Goal: Complete application form

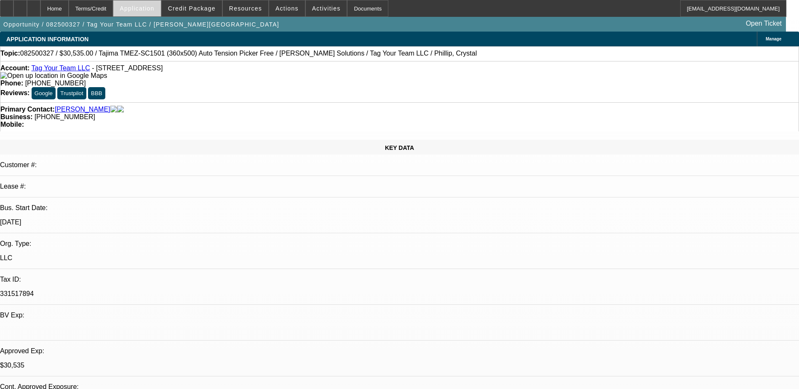
click at [154, 7] on span "Application" at bounding box center [137, 8] width 35 height 7
select select "0"
select select "2"
select select "0.1"
select select "0"
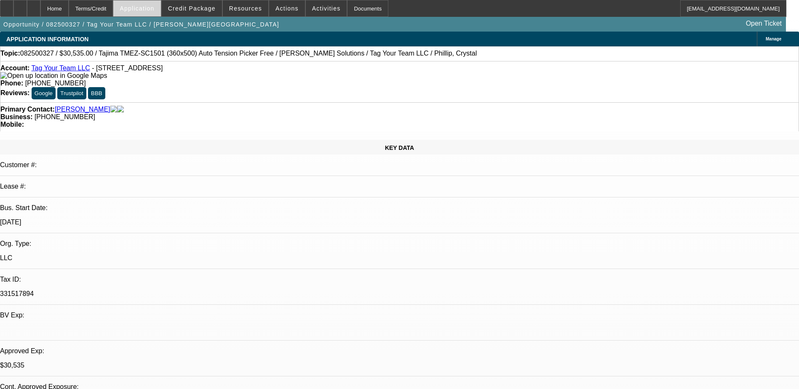
select select "2"
select select "0"
select select "2"
select select "0.1"
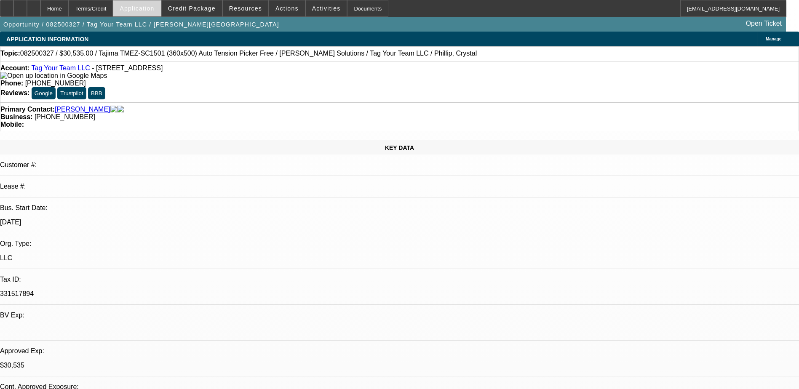
select select "0"
select select "2"
select select "0"
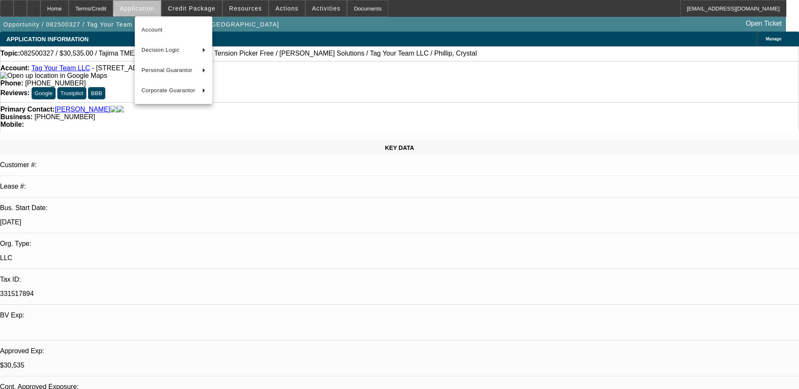
select select "1"
select select "2"
select select "4"
select select "1"
select select "2"
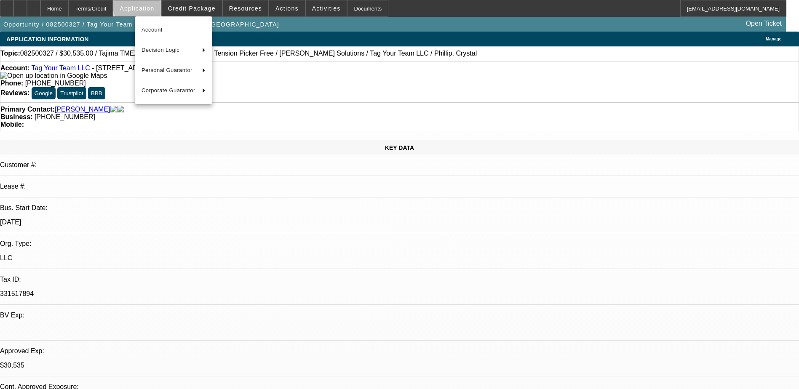
select select "6"
select select "1"
select select "2"
select select "4"
select select "1"
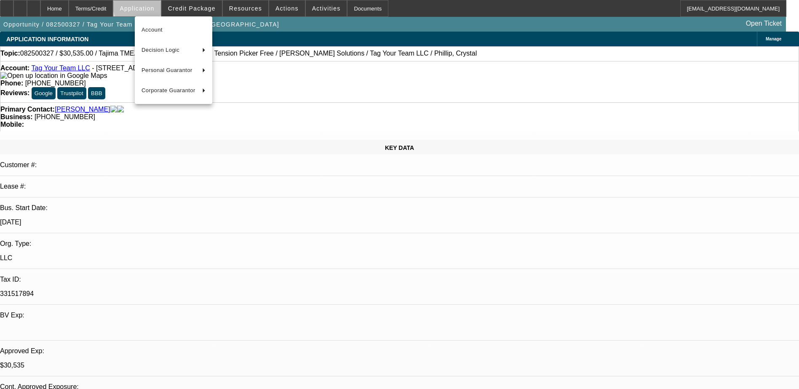
select select "2"
select select "6"
click at [159, 7] on div at bounding box center [399, 194] width 799 height 389
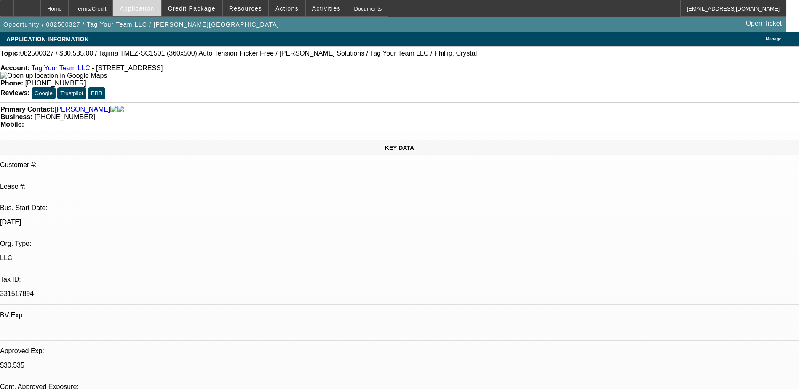
click at [154, 7] on span "Application" at bounding box center [137, 8] width 35 height 7
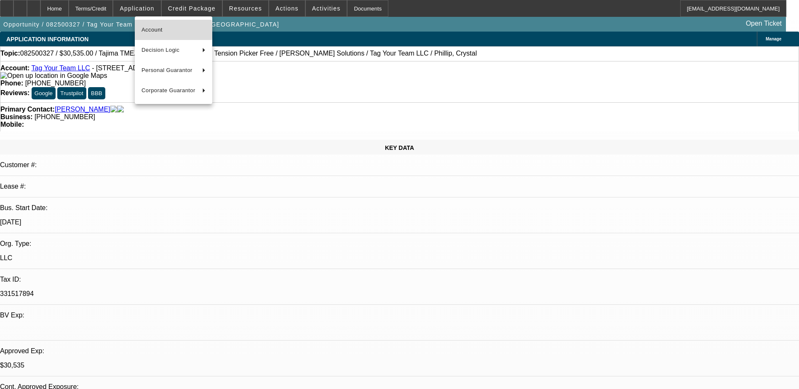
click at [159, 32] on span "Account" at bounding box center [174, 30] width 64 height 10
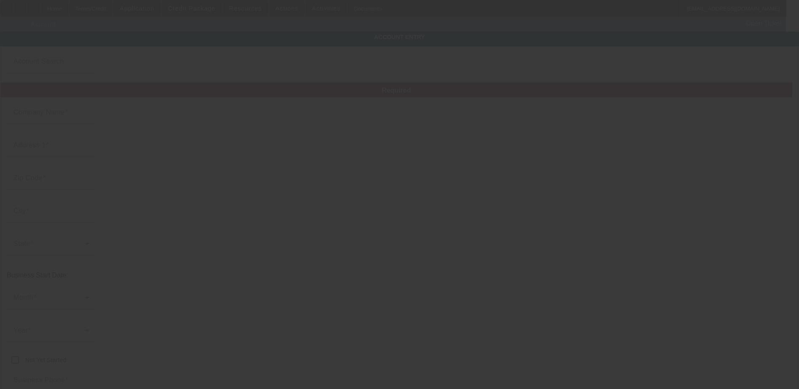
type input "Tag Your Team LLC"
type input "70 Catalina Cut"
type input "31324"
type input "[GEOGRAPHIC_DATA]"
type input "[PHONE_NUMBER]"
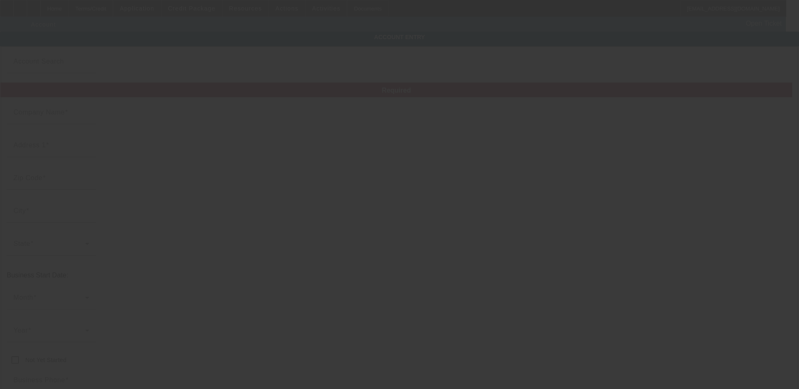
type input "[EMAIL_ADDRESS][DOMAIN_NAME]"
type input "331517894"
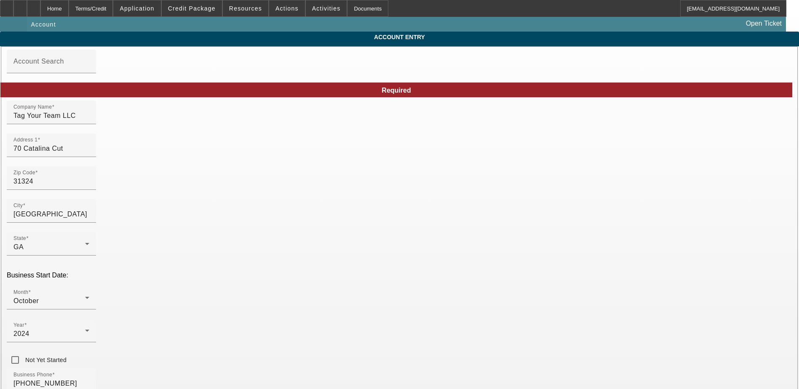
type input "[DATE]"
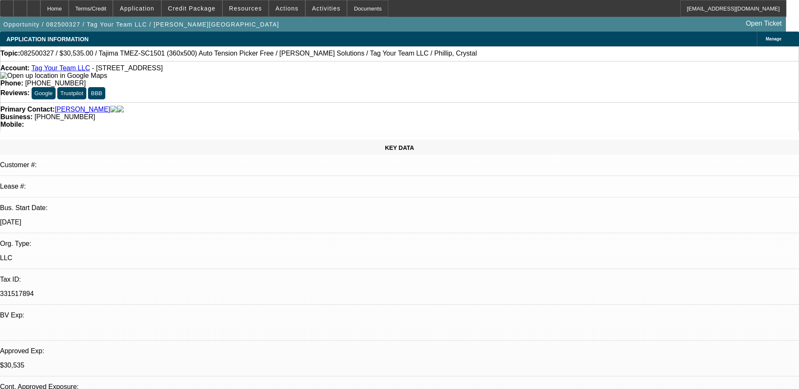
select select "0"
select select "2"
select select "0.1"
select select "4"
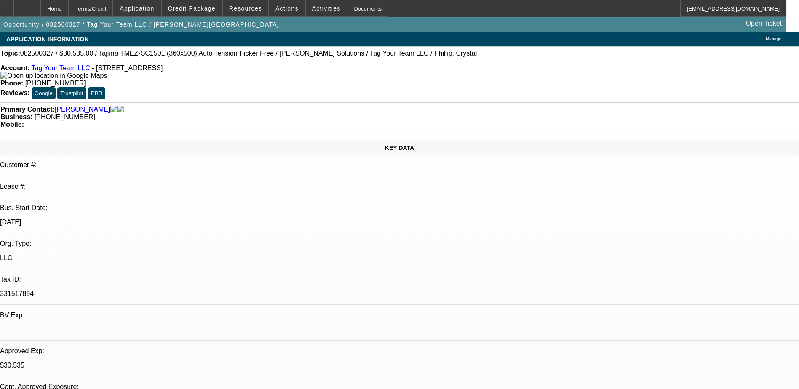
select select "0"
select select "2"
select select "0"
select select "6"
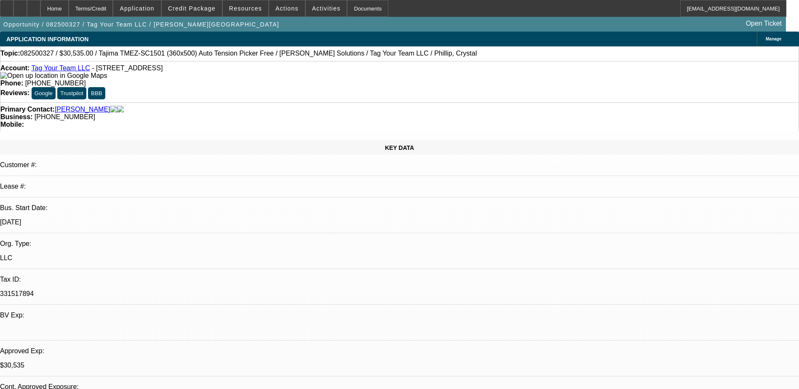
select select "0"
select select "2"
select select "0.1"
select select "4"
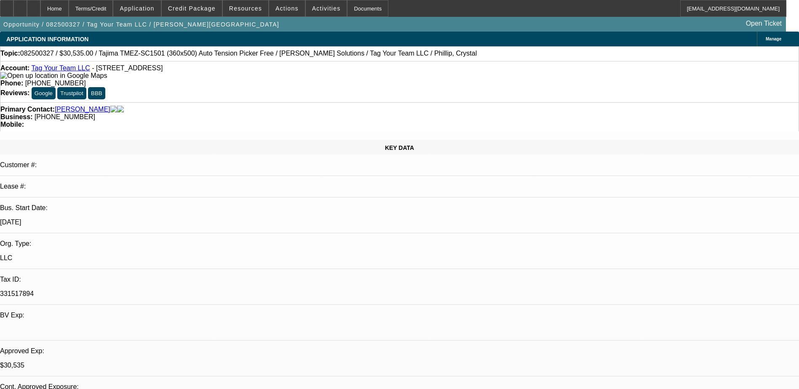
select select "0"
select select "2"
select select "0"
select select "6"
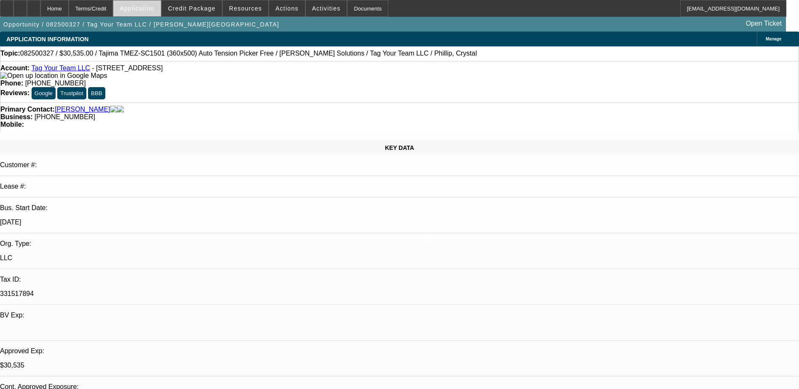
click at [147, 5] on span "Application" at bounding box center [137, 8] width 35 height 7
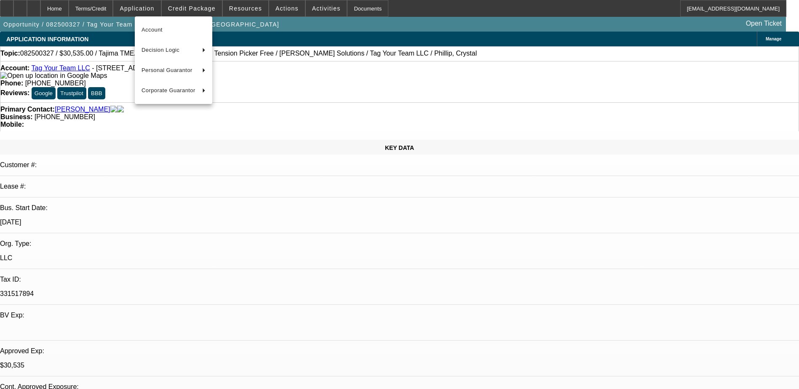
click at [39, 95] on div at bounding box center [399, 194] width 799 height 389
